Goal: Information Seeking & Learning: Check status

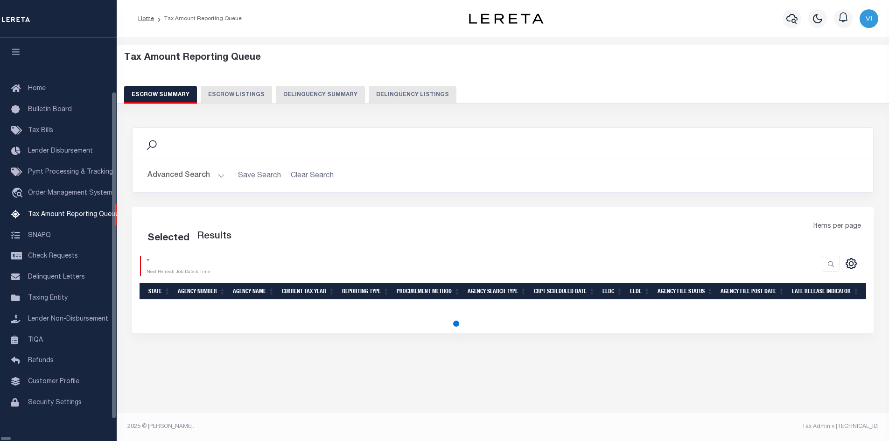
select select "100"
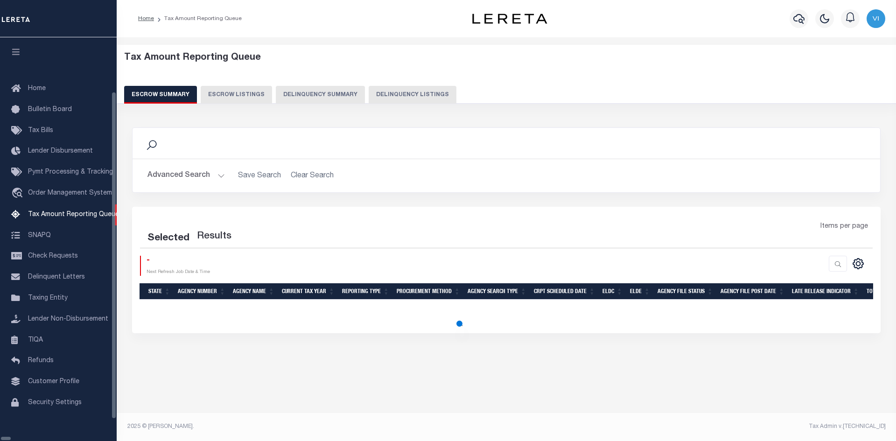
select select "100"
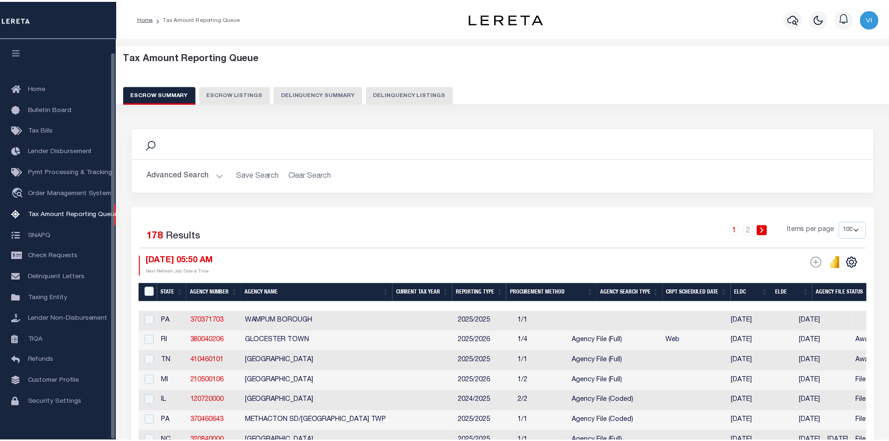
scroll to position [14, 0]
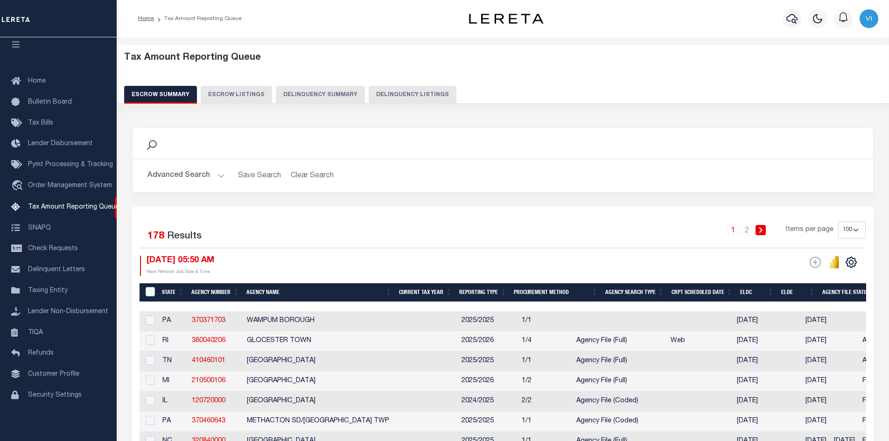
click at [219, 174] on button "Advanced Search" at bounding box center [185, 176] width 77 height 18
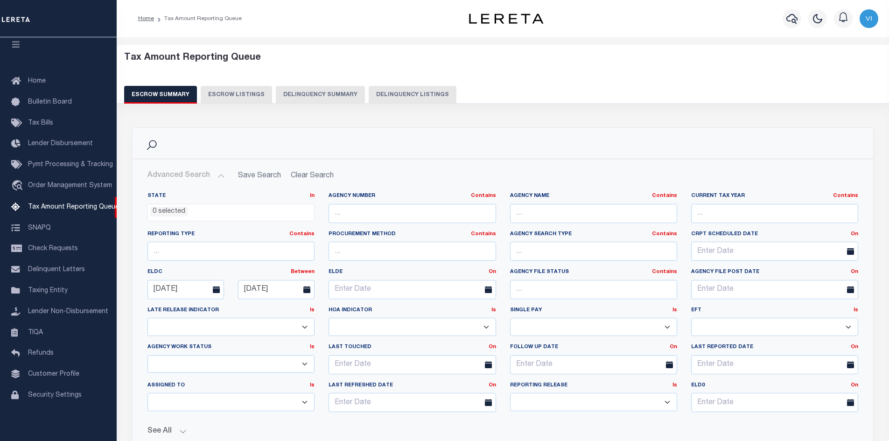
scroll to position [233, 0]
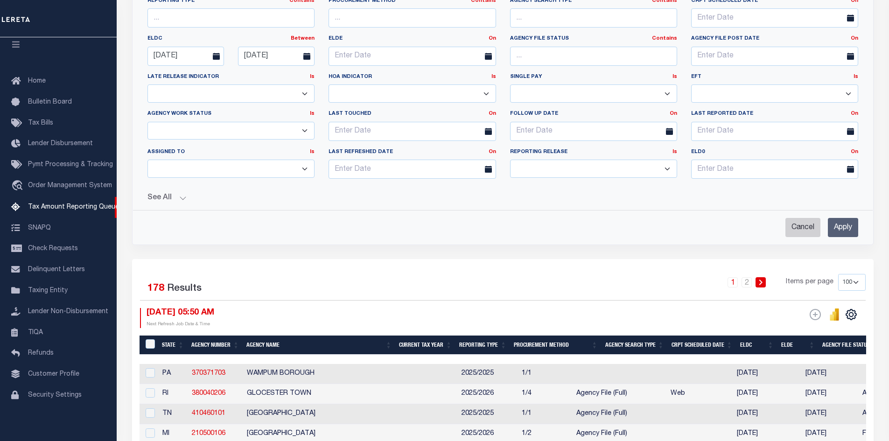
click at [804, 226] on input "Cancel" at bounding box center [802, 227] width 35 height 19
checkbox input "true"
select select
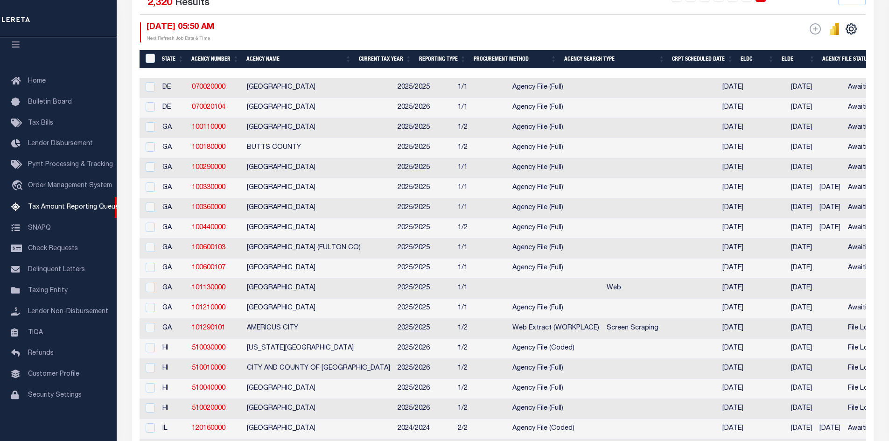
scroll to position [0, 0]
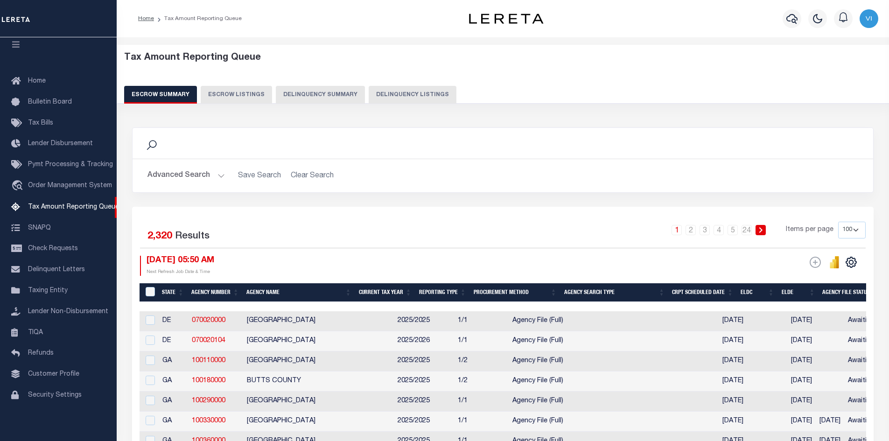
click at [218, 173] on button "Advanced Search" at bounding box center [185, 176] width 77 height 18
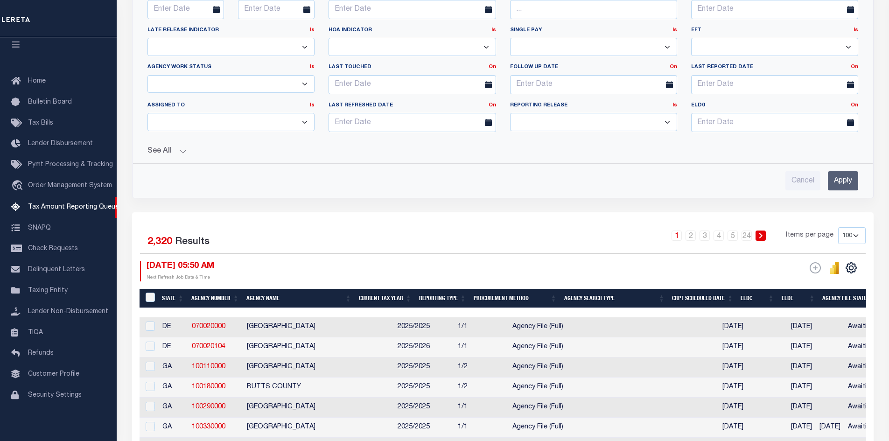
scroll to position [187, 0]
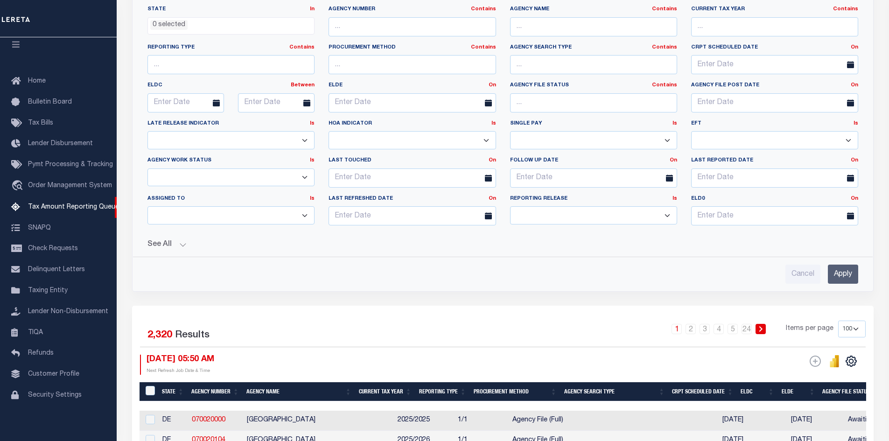
click at [217, 103] on icon at bounding box center [216, 102] width 7 height 7
click at [181, 102] on input "text" at bounding box center [185, 102] width 76 height 19
click at [260, 156] on span "1" at bounding box center [260, 155] width 18 height 18
type input "[DATE]"
click at [251, 101] on input "text" at bounding box center [276, 102] width 76 height 19
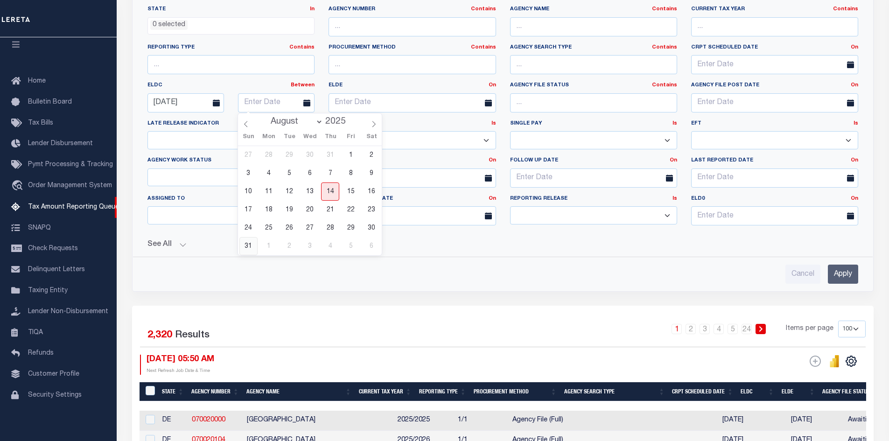
click at [247, 247] on span "31" at bounding box center [248, 246] width 18 height 18
type input "[DATE]"
